Goal: Information Seeking & Learning: Learn about a topic

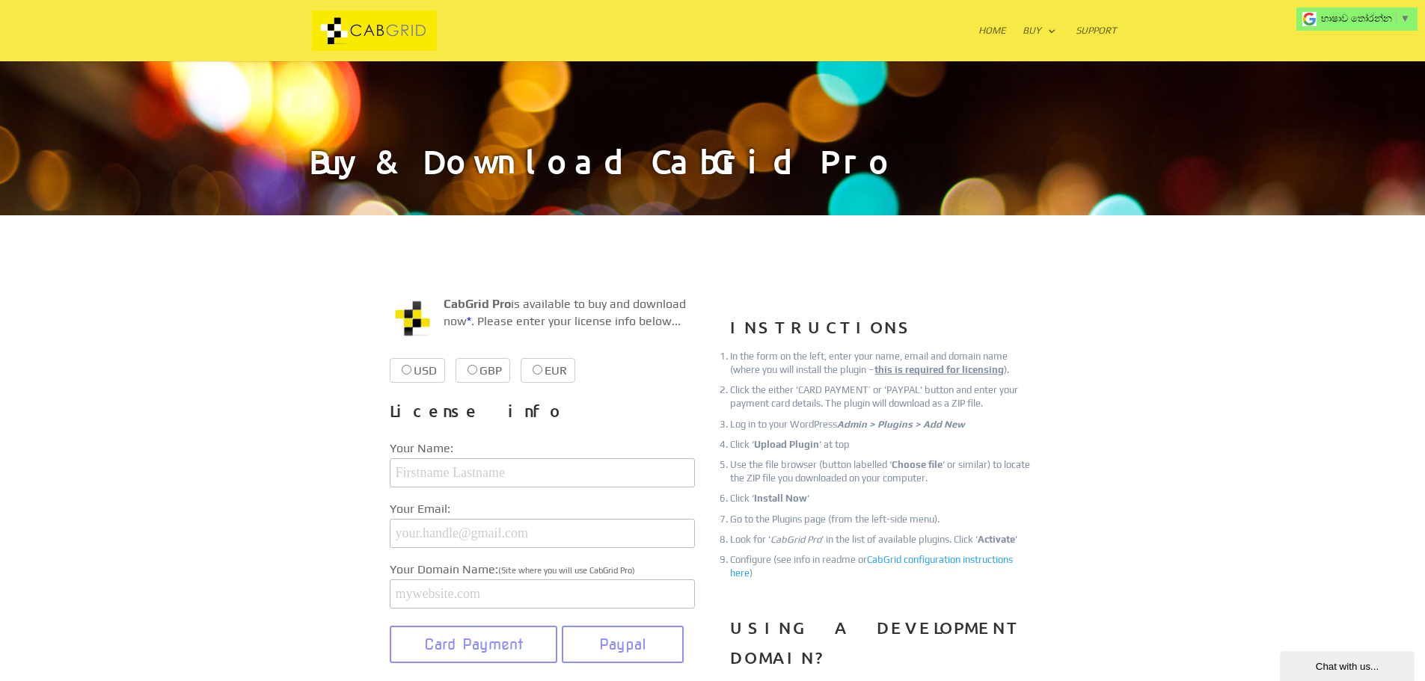
click at [335, 28] on img at bounding box center [375, 30] width 126 height 41
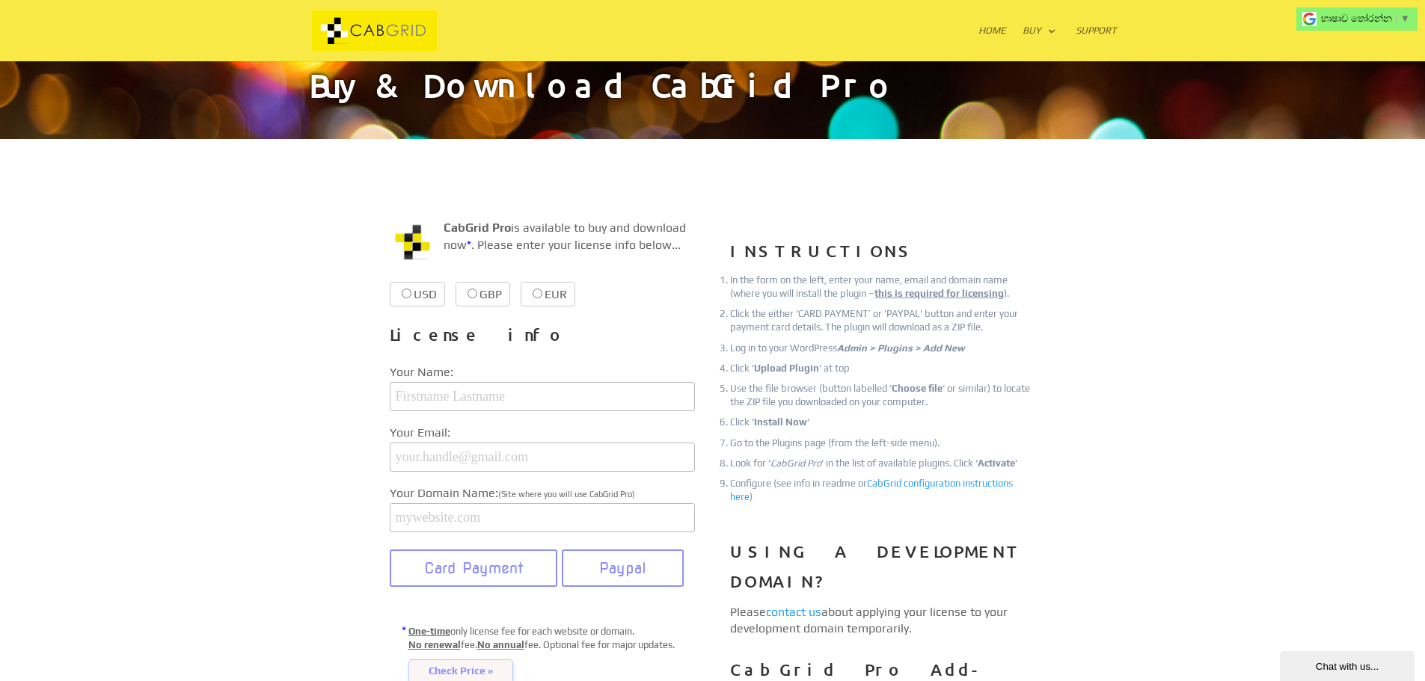
scroll to position [75, 0]
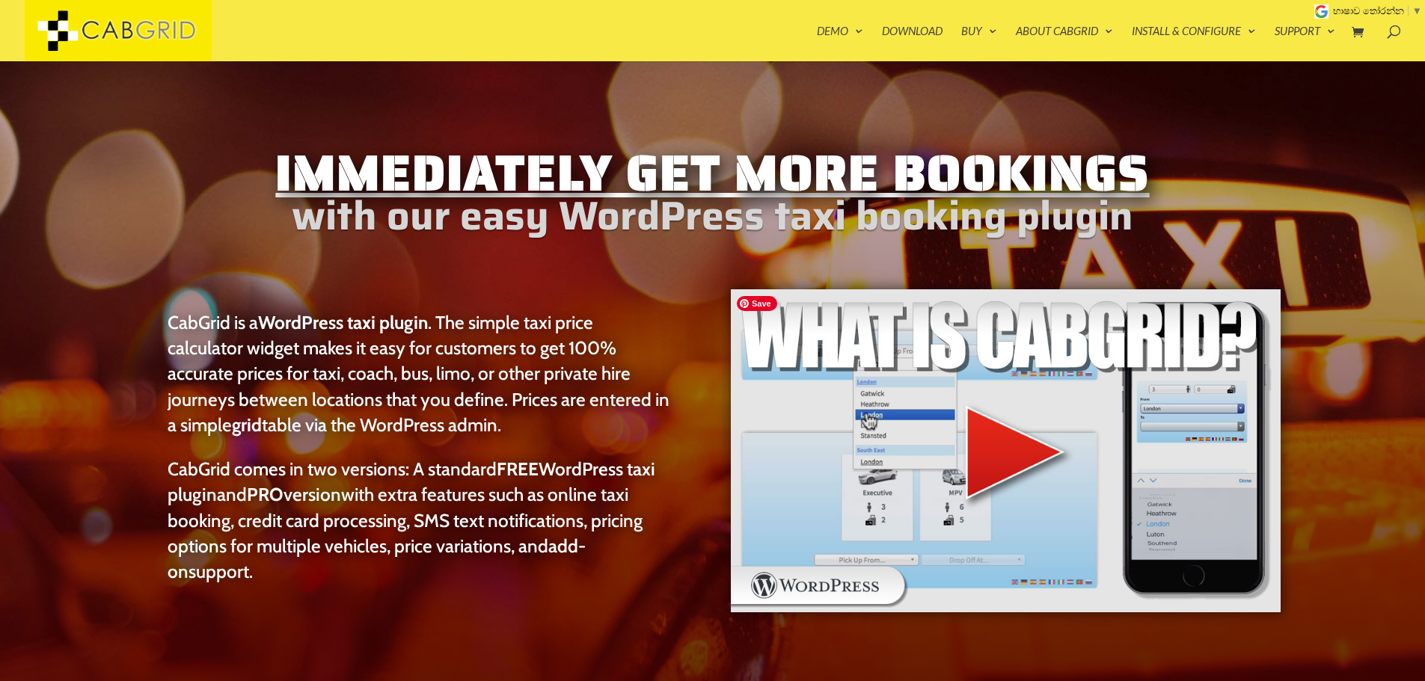
click at [1000, 443] on img at bounding box center [1005, 451] width 553 height 326
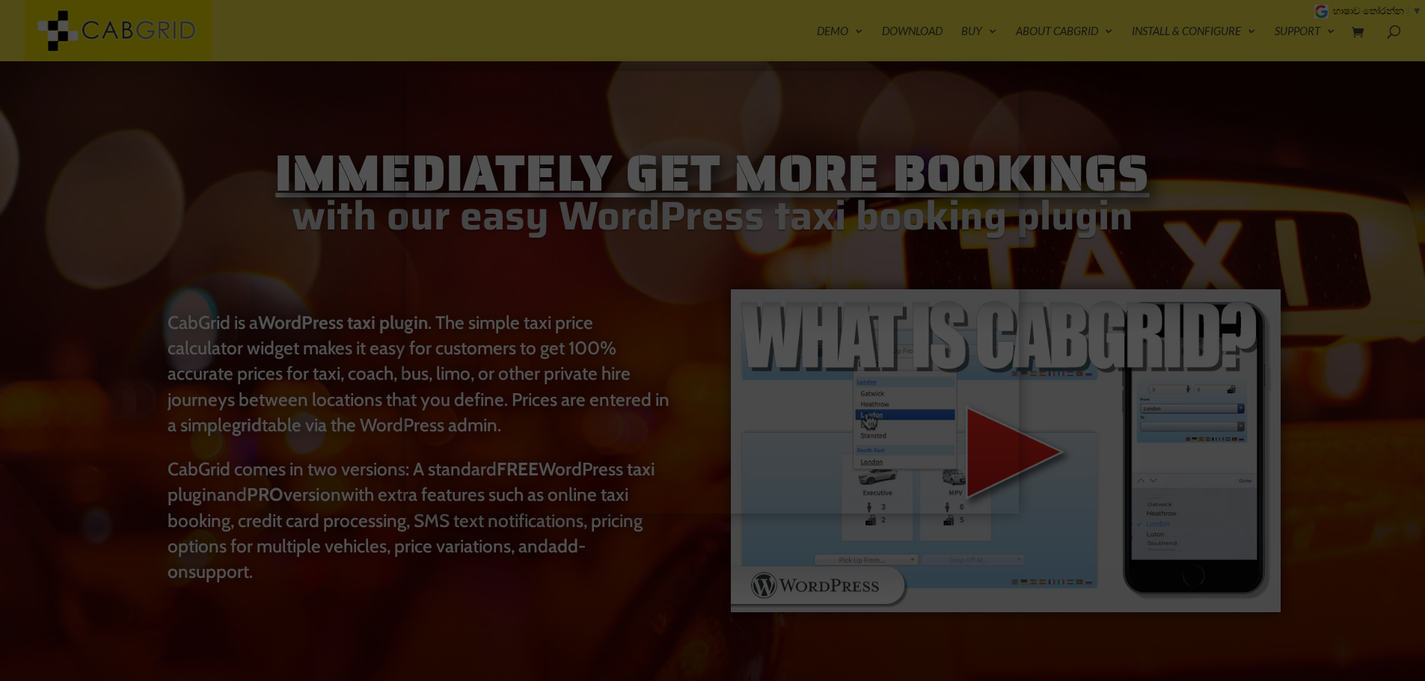
click at [1154, 301] on div at bounding box center [712, 340] width 1425 height 681
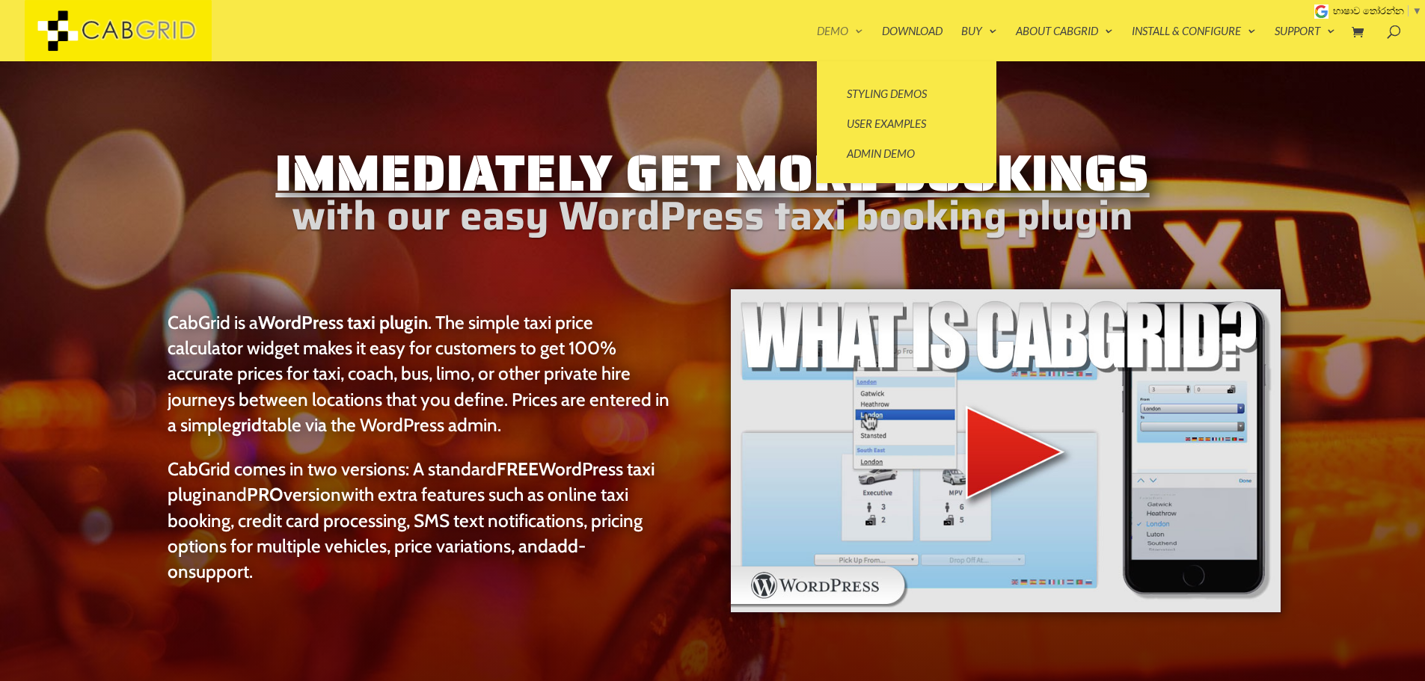
click at [819, 38] on link "Demo" at bounding box center [840, 43] width 46 height 36
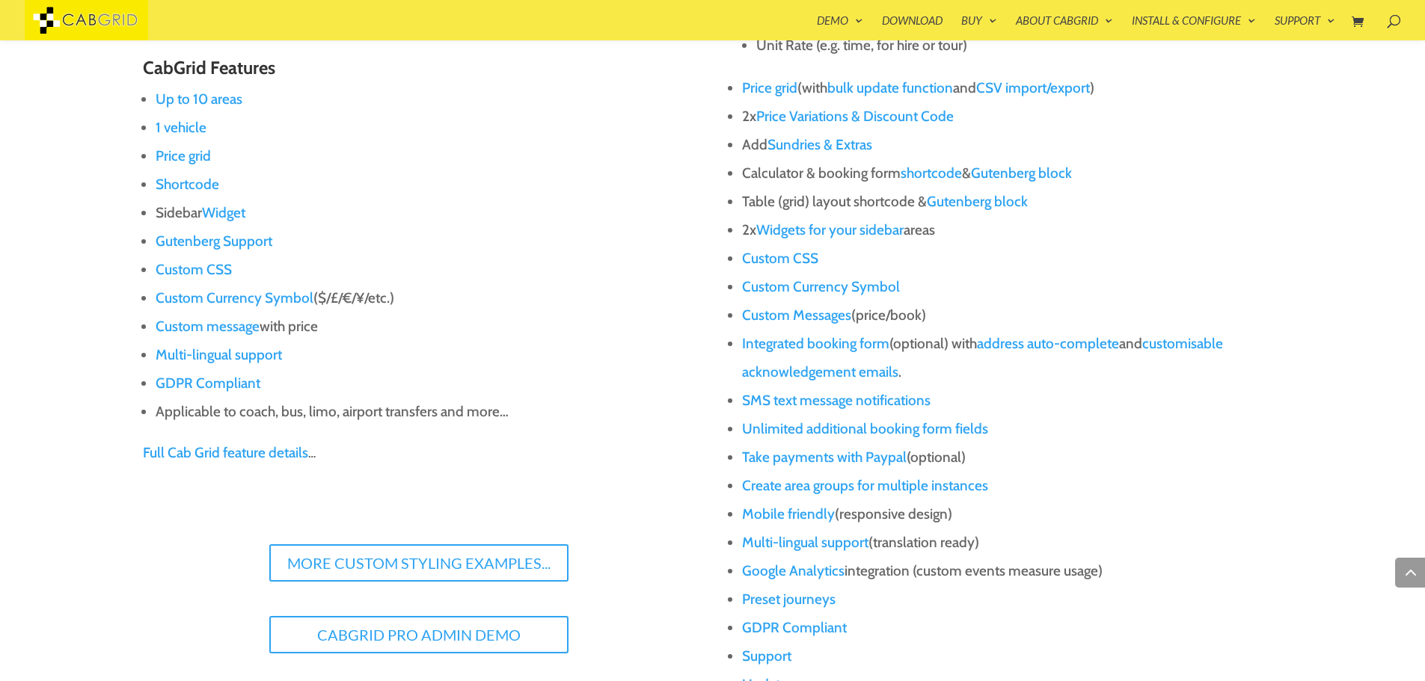
scroll to position [1351, 0]
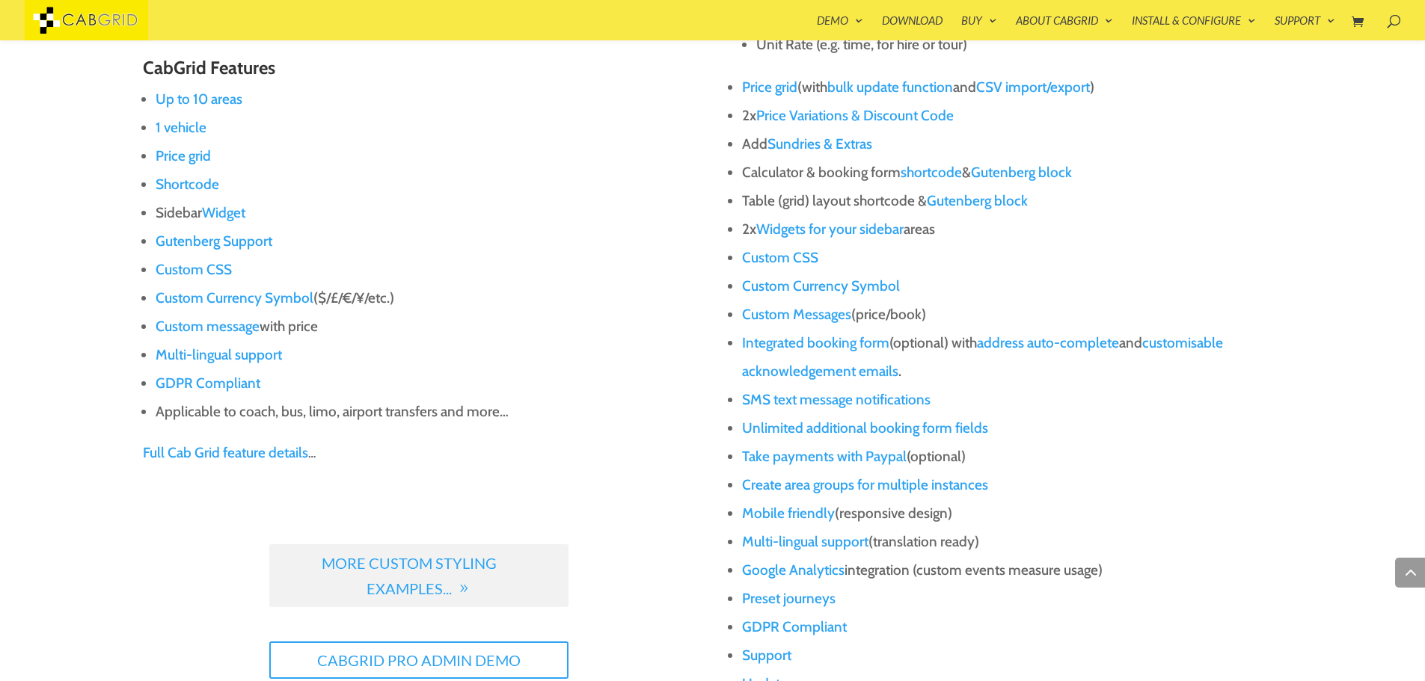
click at [406, 582] on link "More Custom Styling Examples..." at bounding box center [418, 575] width 299 height 63
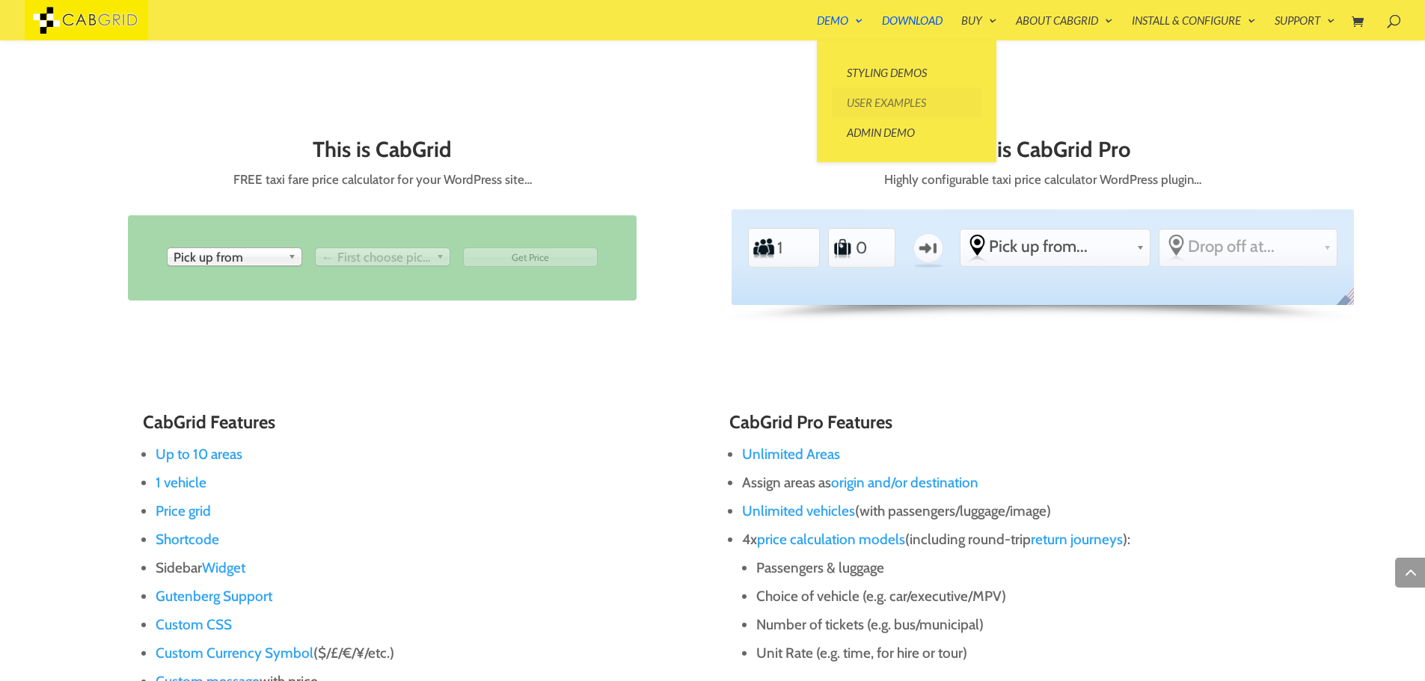
click at [858, 107] on link "User Examples" at bounding box center [907, 102] width 150 height 30
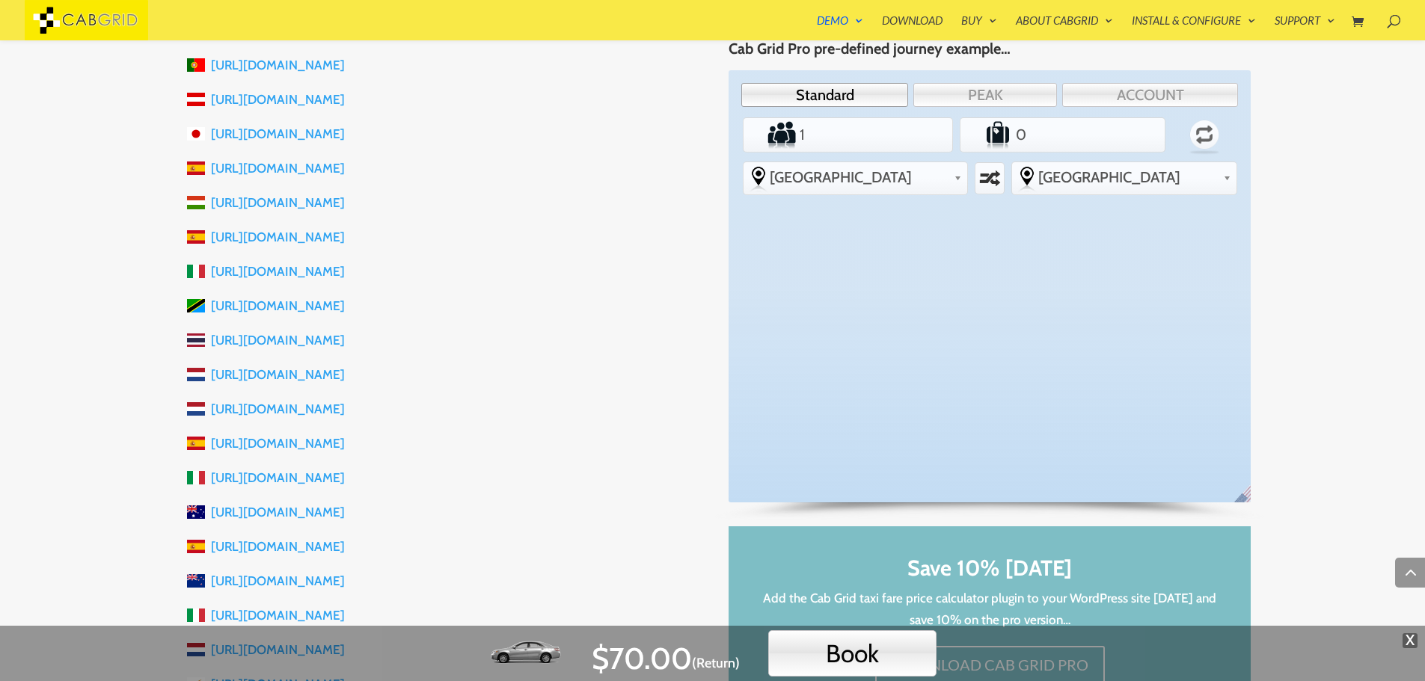
scroll to position [837, 0]
